Goal: Navigation & Orientation: Find specific page/section

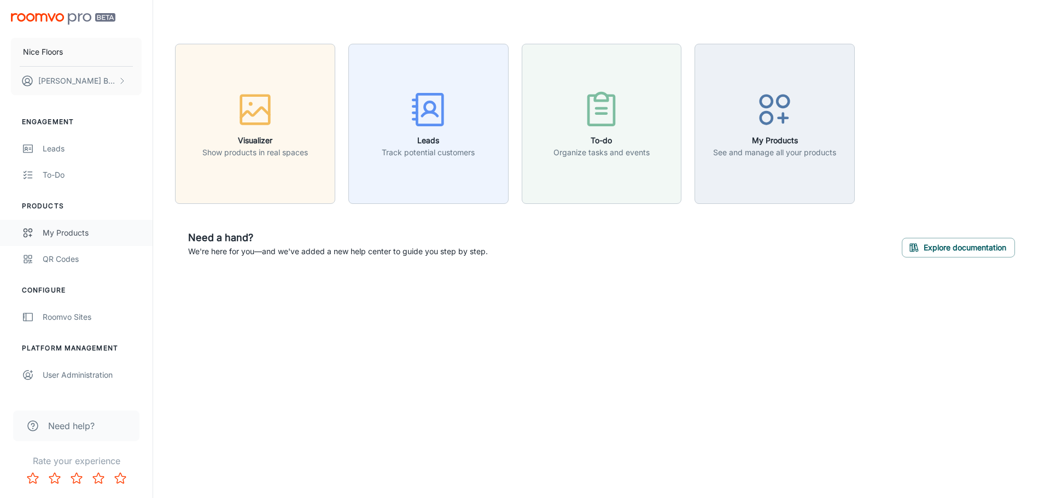
click at [64, 236] on div "My Products" at bounding box center [92, 233] width 99 height 12
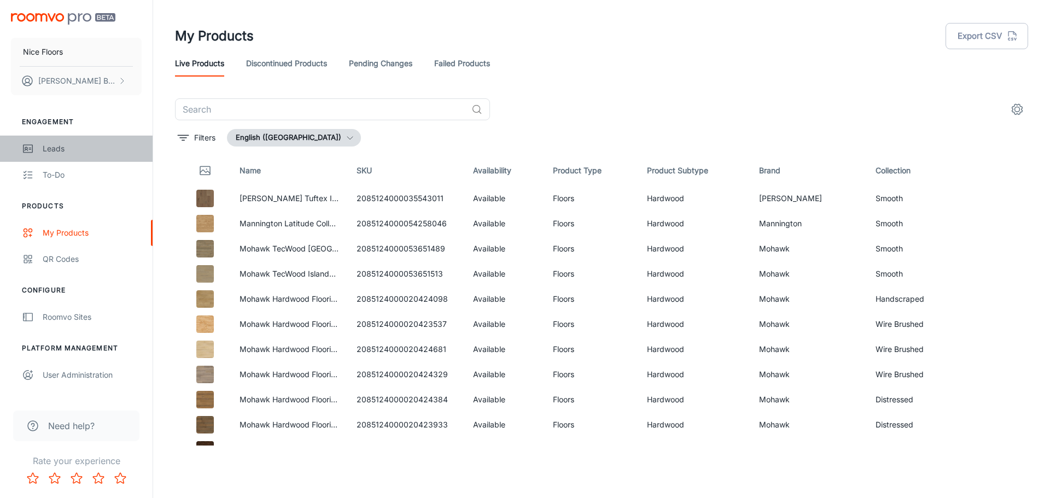
click at [44, 142] on link "Leads" at bounding box center [76, 149] width 153 height 26
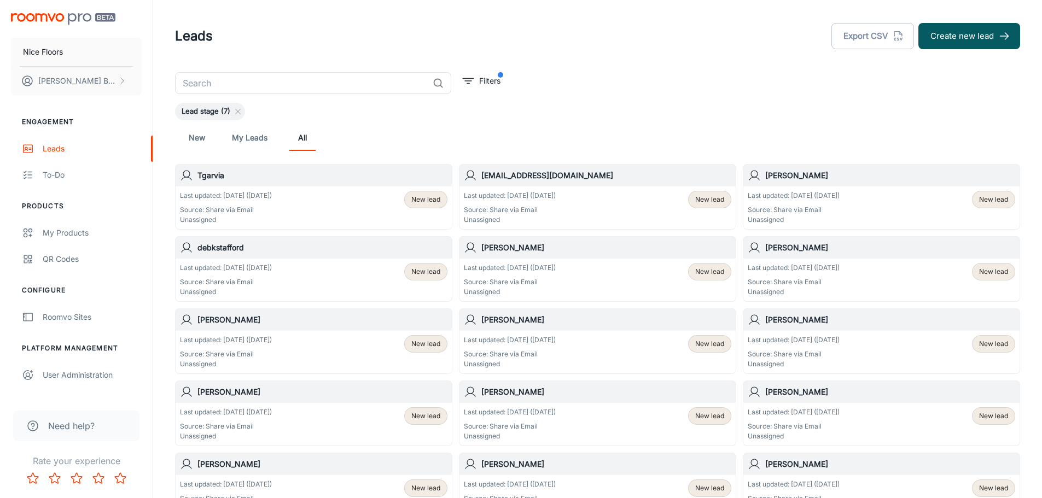
drag, startPoint x: 299, startPoint y: 202, endPoint x: 256, endPoint y: 223, distance: 47.0
click at [53, 170] on div "To-do" at bounding box center [92, 175] width 99 height 12
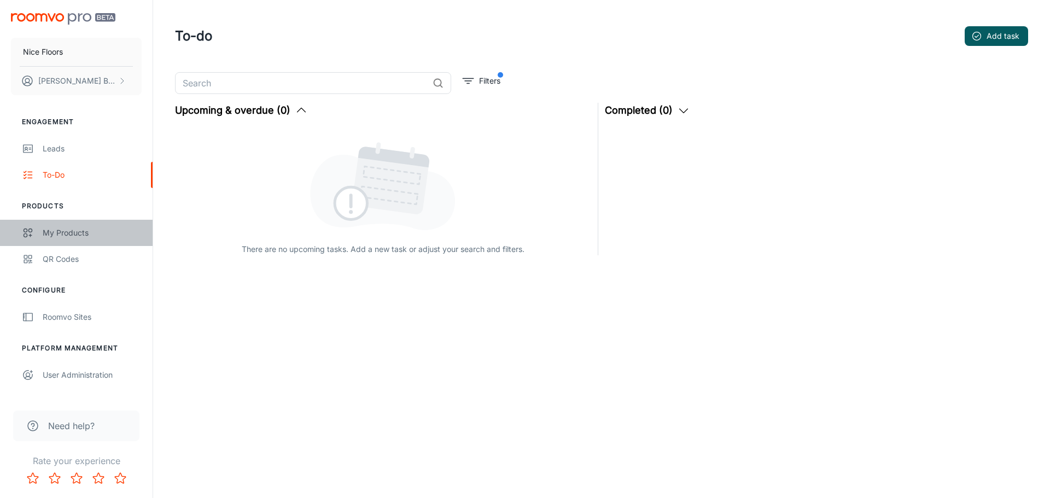
click at [61, 234] on div "My Products" at bounding box center [92, 233] width 99 height 12
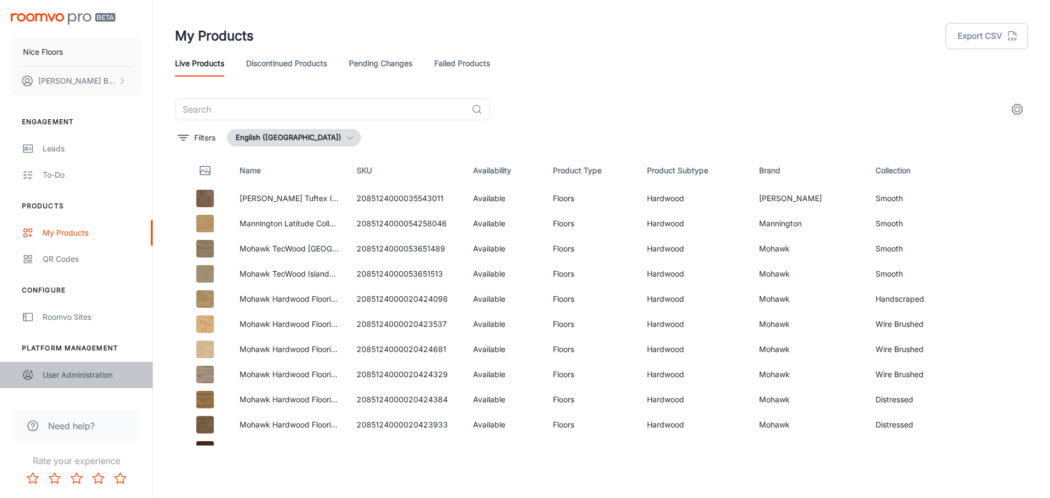
click at [92, 368] on link "User Administration" at bounding box center [76, 375] width 153 height 26
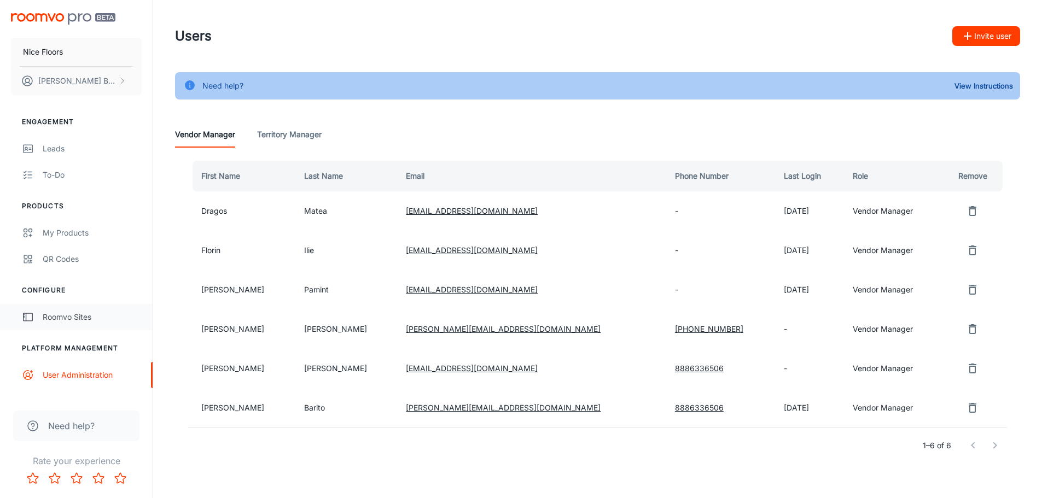
click at [76, 318] on div "Roomvo Sites" at bounding box center [92, 317] width 99 height 12
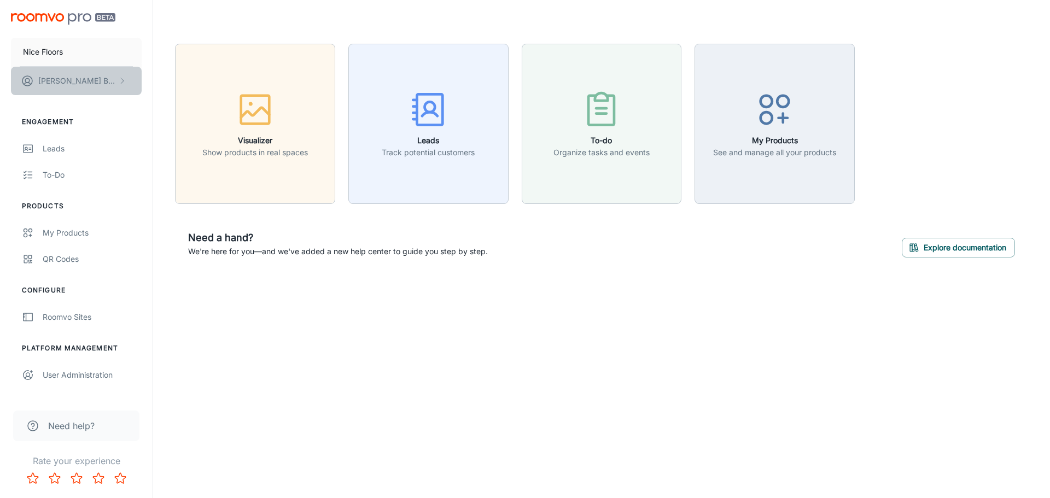
click at [66, 79] on p "[PERSON_NAME]" at bounding box center [76, 81] width 77 height 12
click at [52, 149] on div at bounding box center [525, 249] width 1050 height 498
click at [56, 150] on div "Leads" at bounding box center [92, 149] width 99 height 12
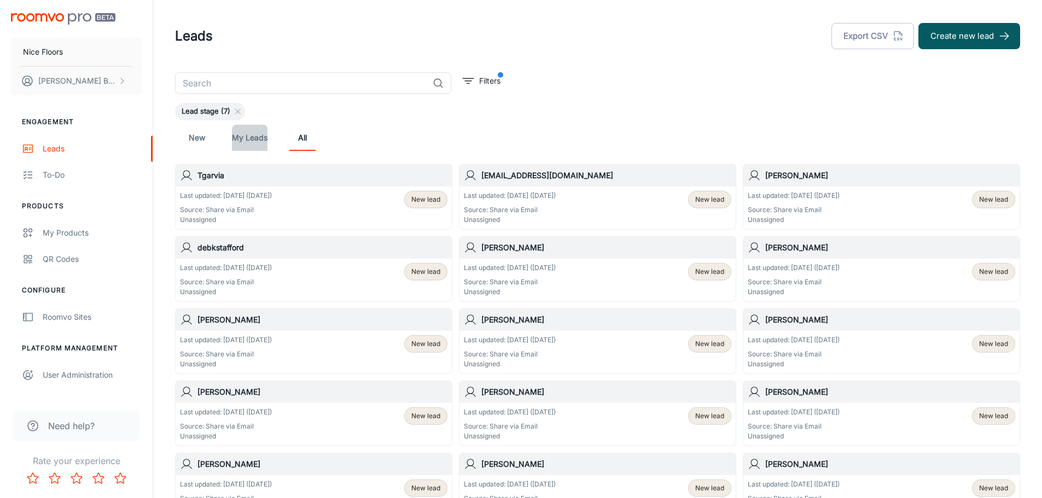
click at [243, 139] on link "My Leads" at bounding box center [250, 138] width 36 height 26
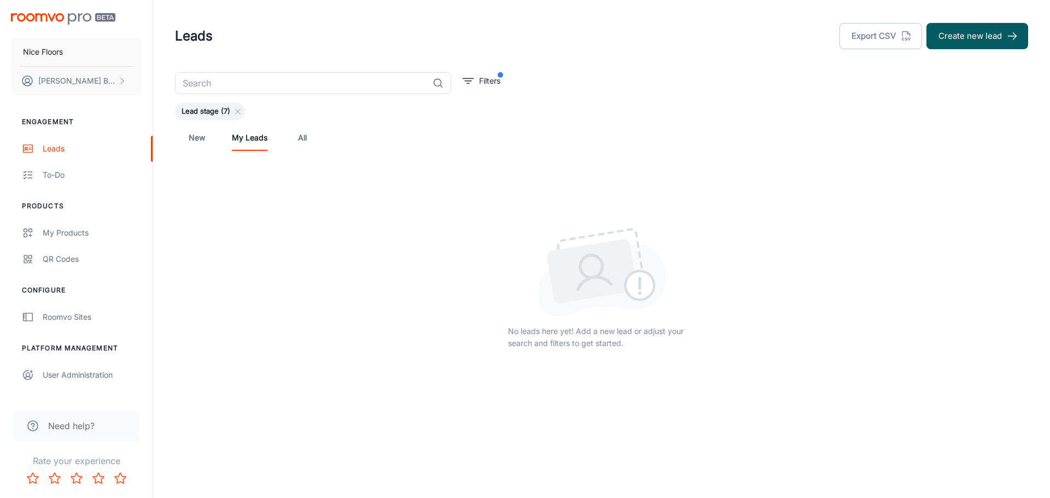
click at [201, 142] on link "New" at bounding box center [197, 138] width 26 height 26
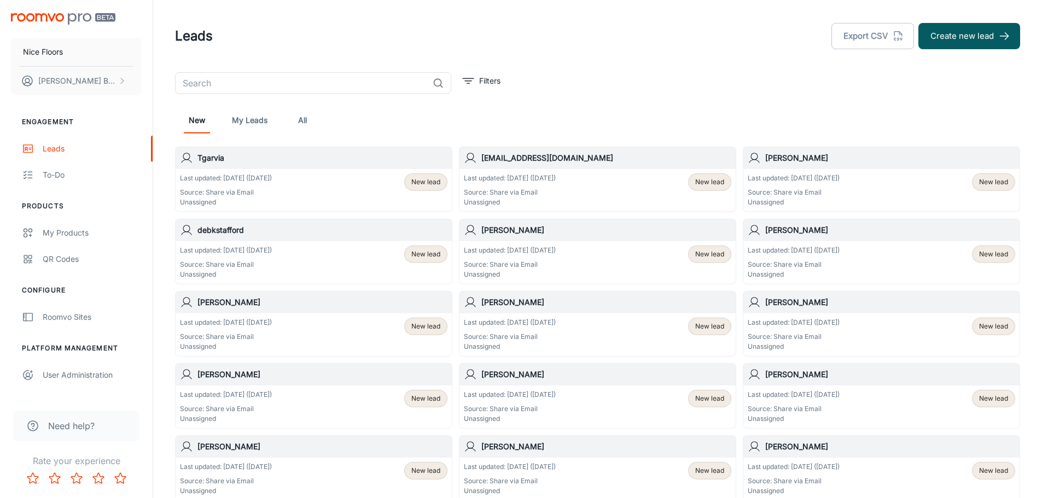
click at [425, 186] on span "New lead" at bounding box center [425, 182] width 29 height 10
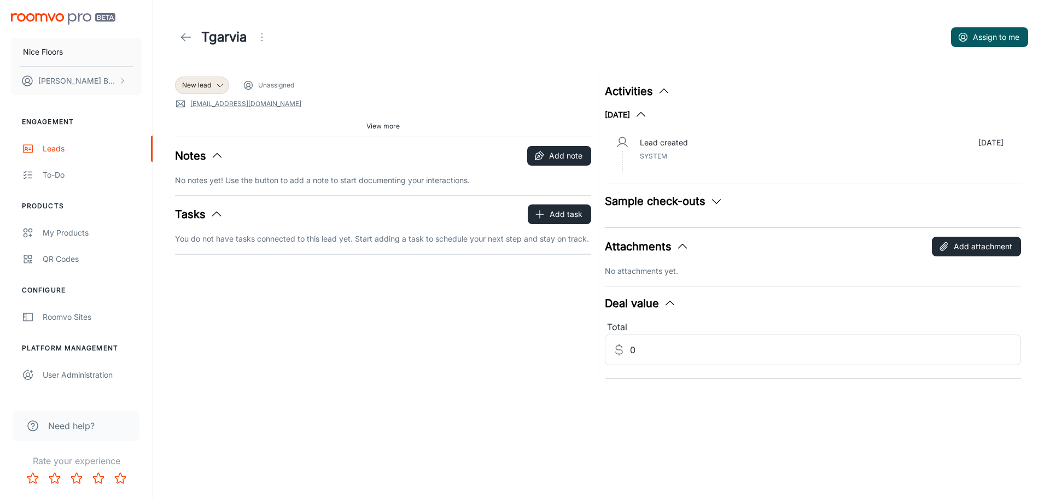
click at [66, 16] on img "scrollable content" at bounding box center [63, 18] width 104 height 11
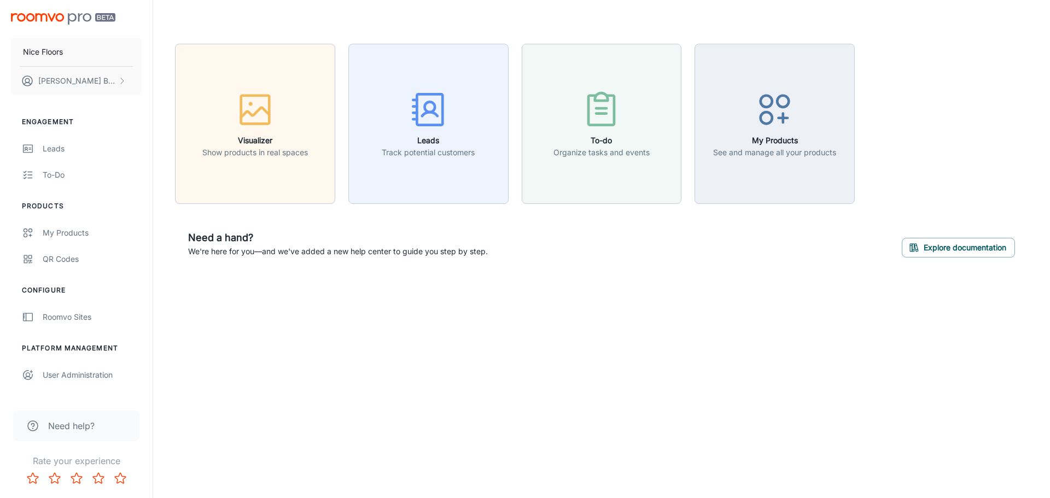
click at [79, 423] on span "Need help?" at bounding box center [71, 425] width 46 height 13
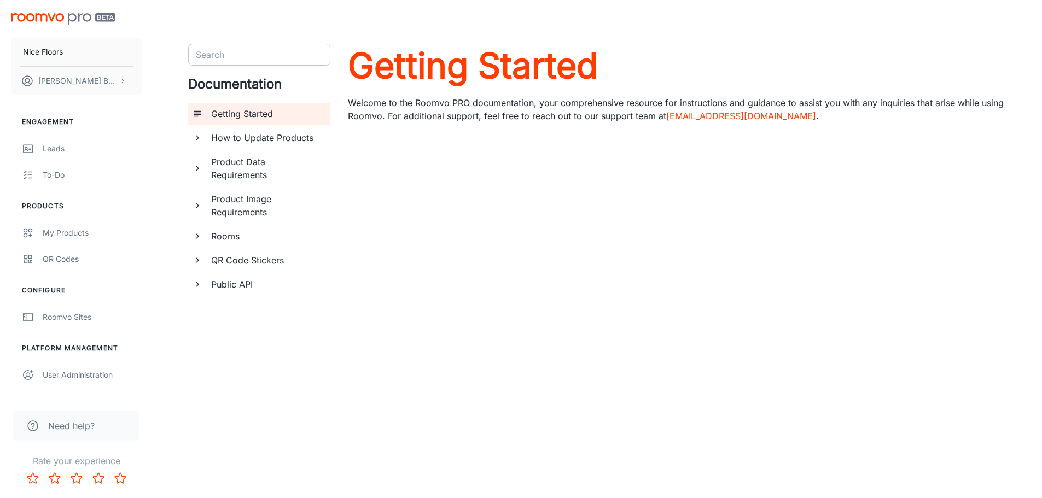
click at [248, 55] on input "Search" at bounding box center [250, 54] width 118 height 15
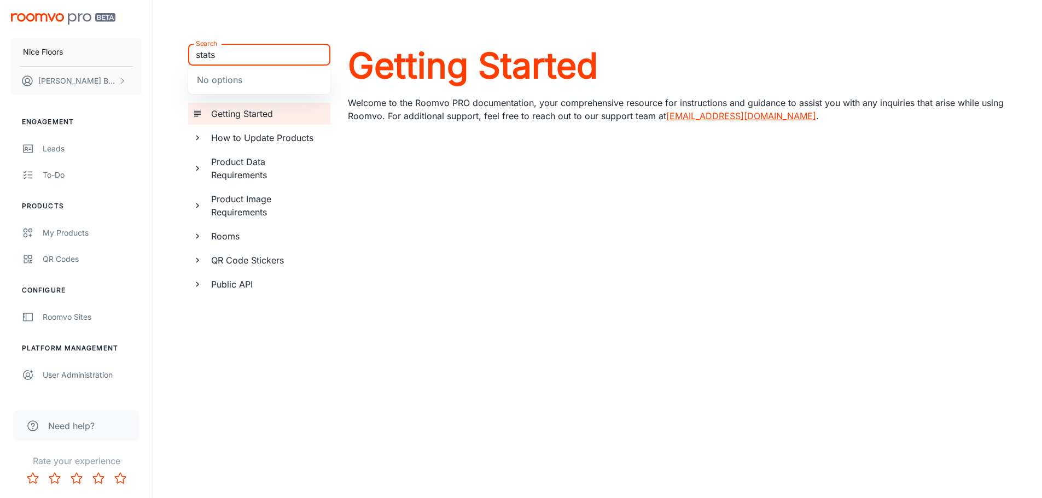
click at [235, 57] on input "stats" at bounding box center [250, 54] width 118 height 15
type input "stats"
